Goal: Task Accomplishment & Management: Manage account settings

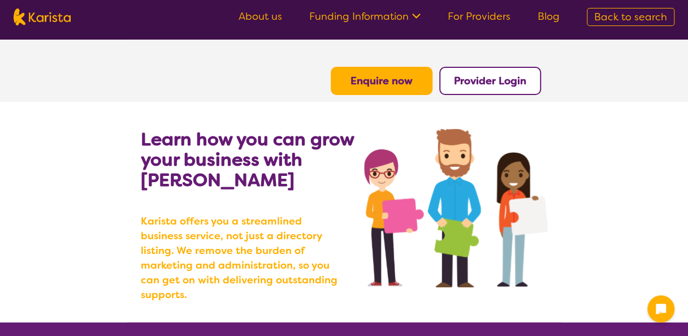
click at [503, 83] on b "Provider Login" at bounding box center [490, 81] width 72 height 14
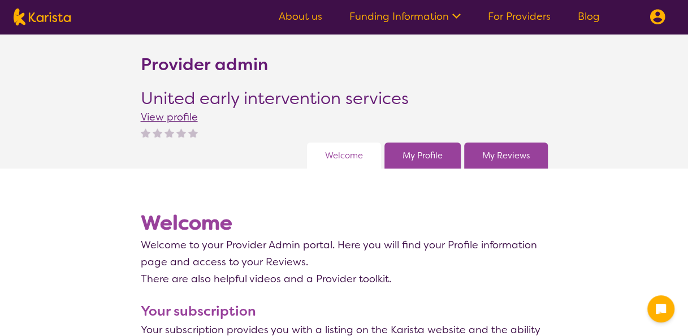
click at [443, 156] on div "My Profile" at bounding box center [423, 156] width 76 height 26
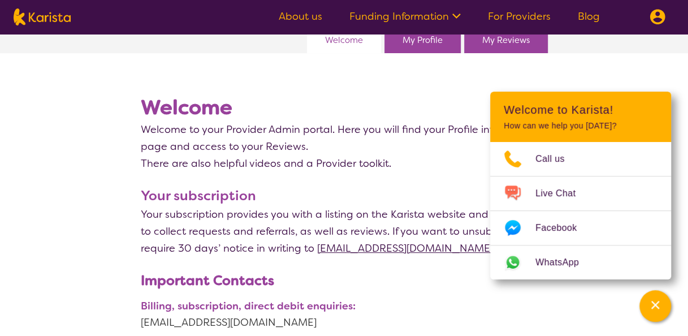
scroll to position [53, 0]
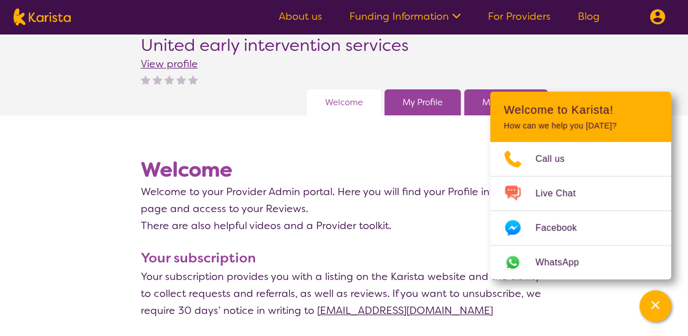
click at [433, 95] on link "My Profile" at bounding box center [423, 102] width 40 height 17
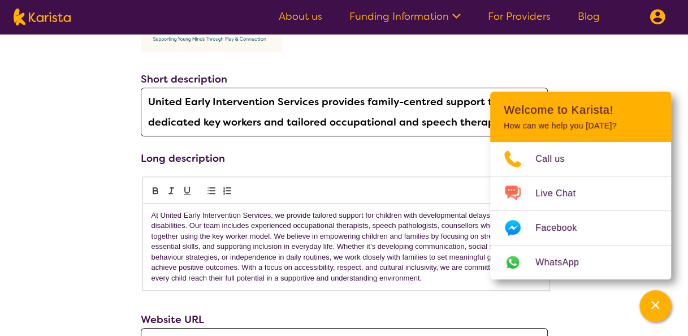
scroll to position [414, 0]
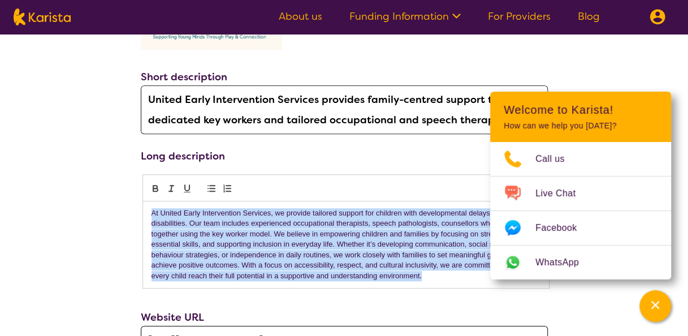
drag, startPoint x: 149, startPoint y: 213, endPoint x: 428, endPoint y: 275, distance: 285.3
click at [428, 275] on div "At United Early Intervention Services, we provide tailored support for children…" at bounding box center [346, 244] width 406 height 87
copy p "At United Early Intervention Services, we provide tailored support for children…"
